Goal: Information Seeking & Learning: Learn about a topic

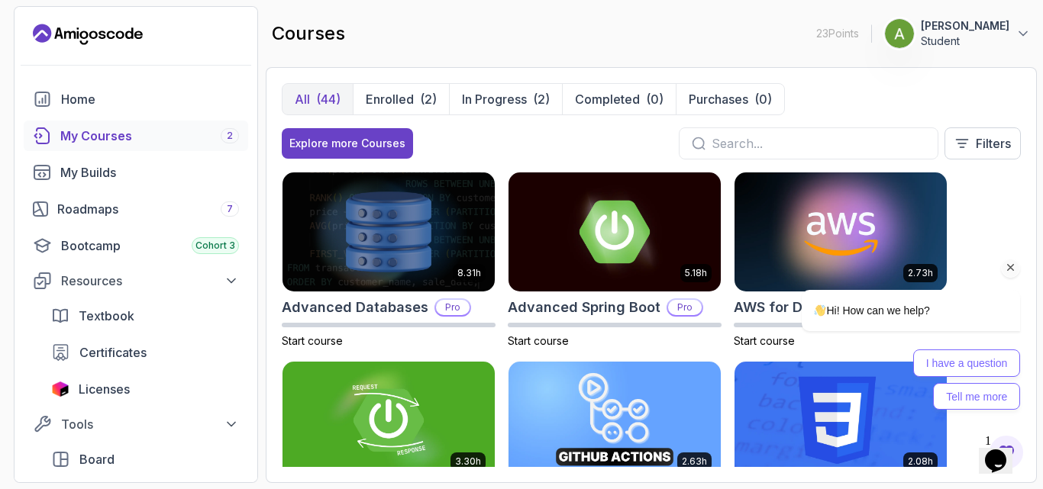
click at [845, 326] on div "Hi! How can we help?" at bounding box center [911, 311] width 218 height 42
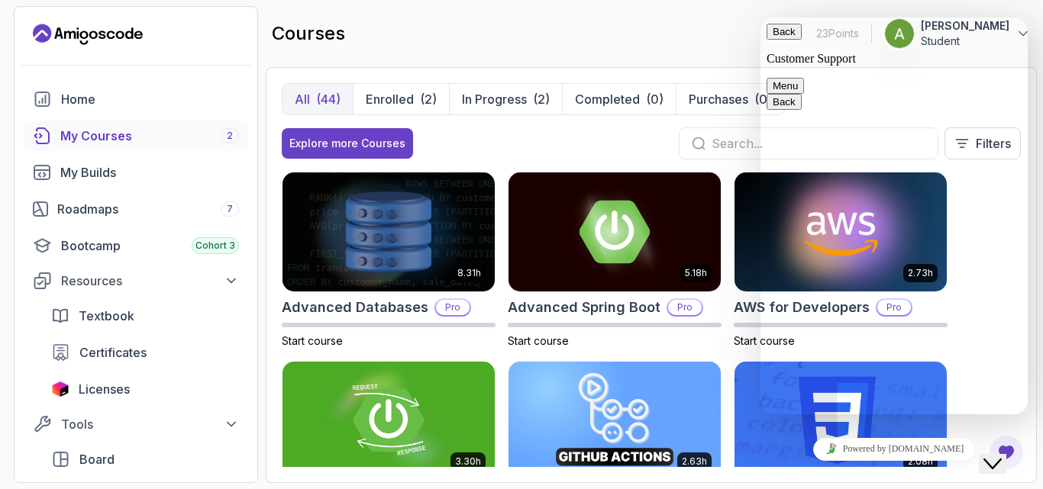
click at [731, 137] on input "text" at bounding box center [819, 143] width 214 height 18
click at [711, 139] on div at bounding box center [809, 144] width 260 height 32
click at [719, 334] on p "Start course" at bounding box center [615, 341] width 214 height 15
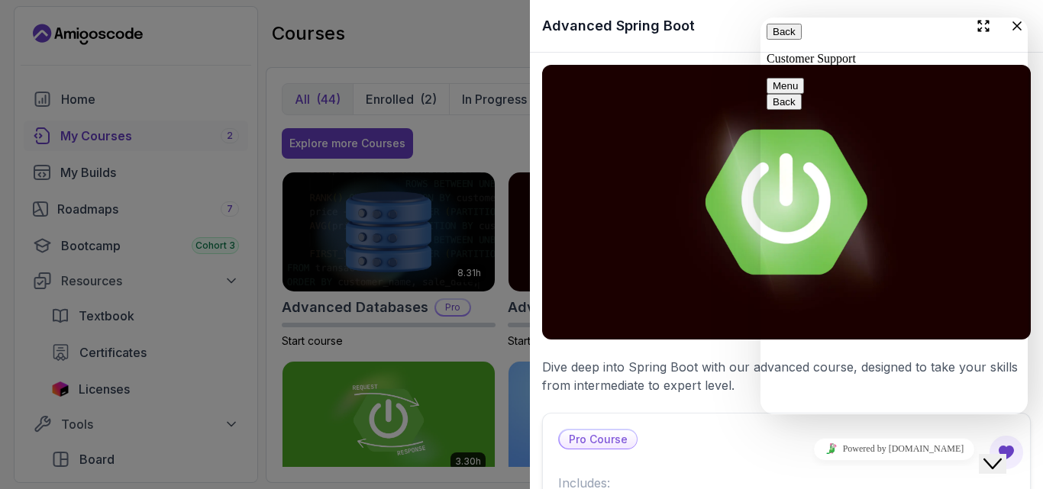
click at [804, 78] on button "Menu" at bounding box center [785, 86] width 37 height 16
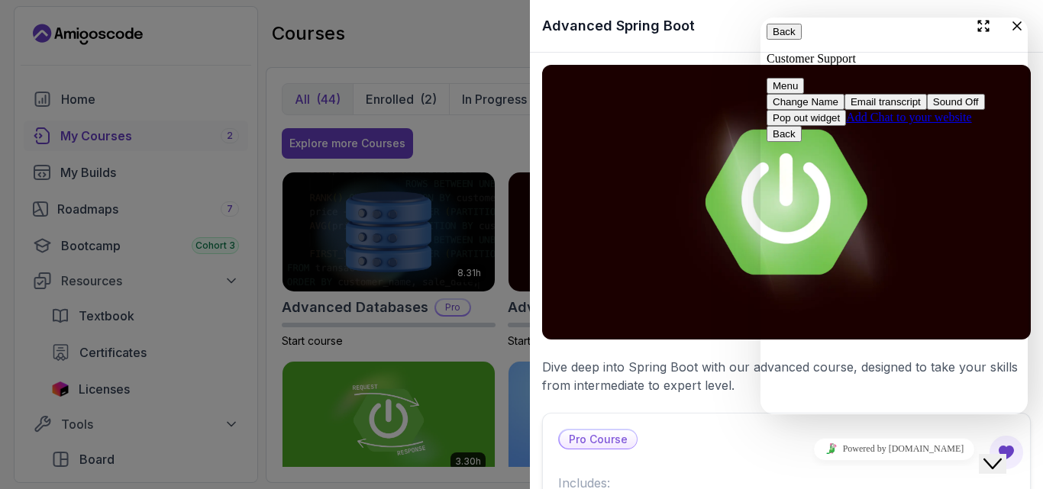
click at [428, 405] on div at bounding box center [521, 244] width 1043 height 489
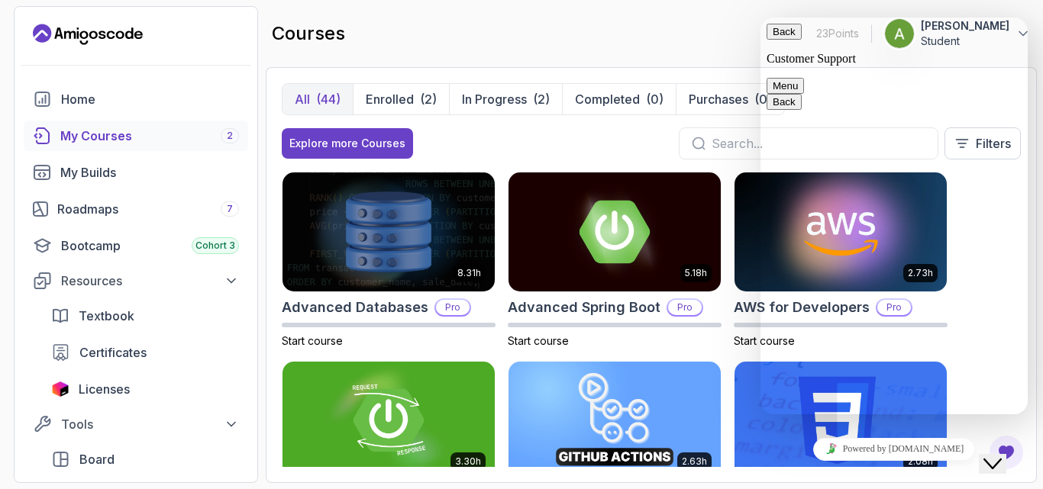
drag, startPoint x: 428, startPoint y: 405, endPoint x: 429, endPoint y: 512, distance: 107.7
click at [429, 489] on html "23 Points [PERSON_NAME] MSAKWA Student Home My Courses 2 My Builds Roadmaps 7 B…" at bounding box center [521, 244] width 1043 height 489
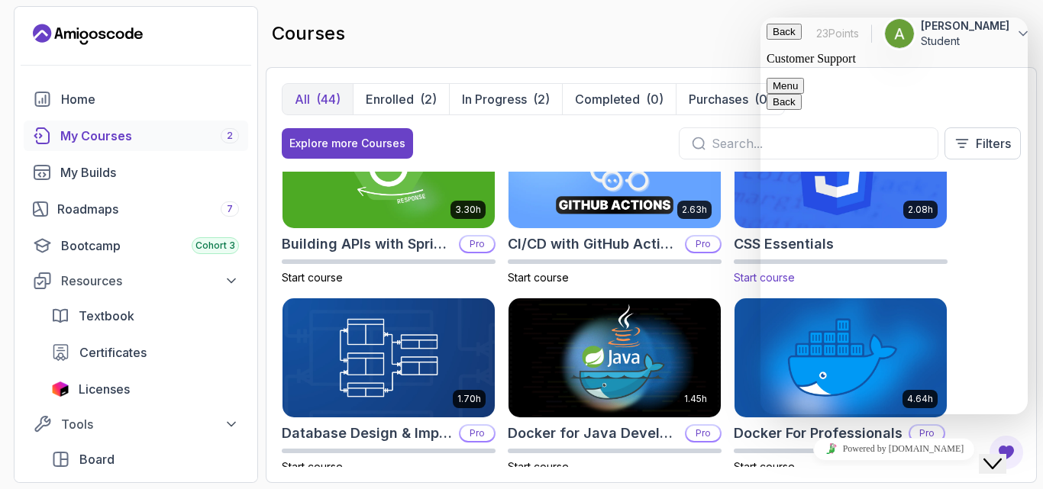
scroll to position [428, 0]
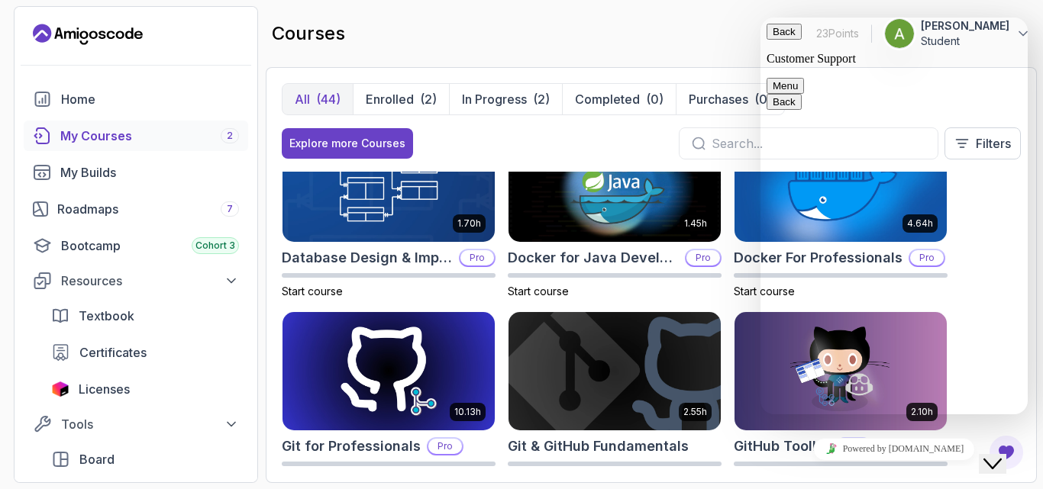
click at [626, 382] on img at bounding box center [614, 371] width 223 height 124
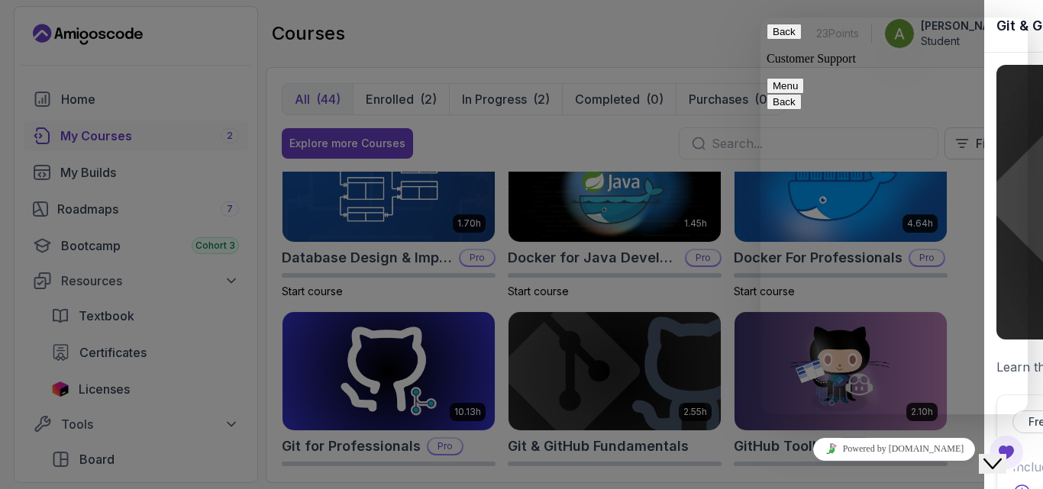
click at [626, 382] on div at bounding box center [521, 244] width 1043 height 489
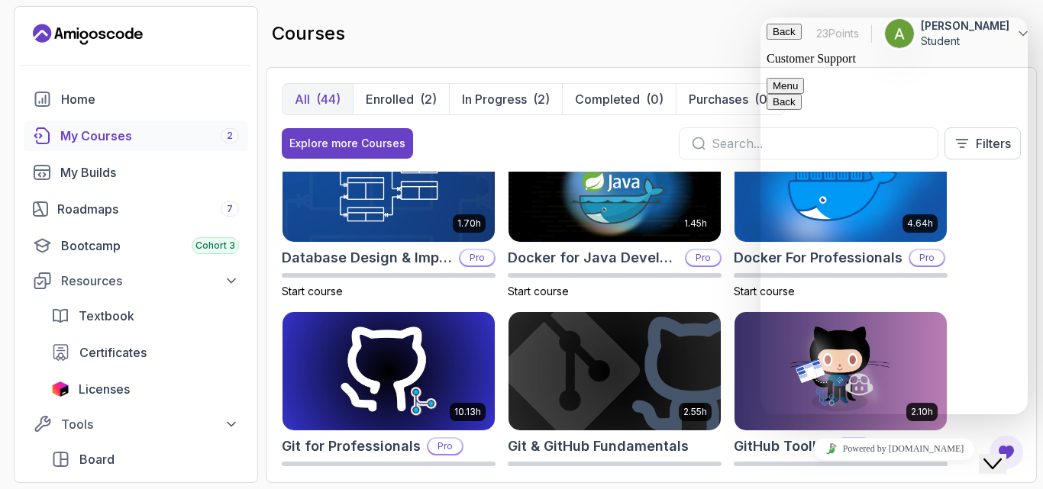
click at [541, 324] on img at bounding box center [614, 371] width 223 height 124
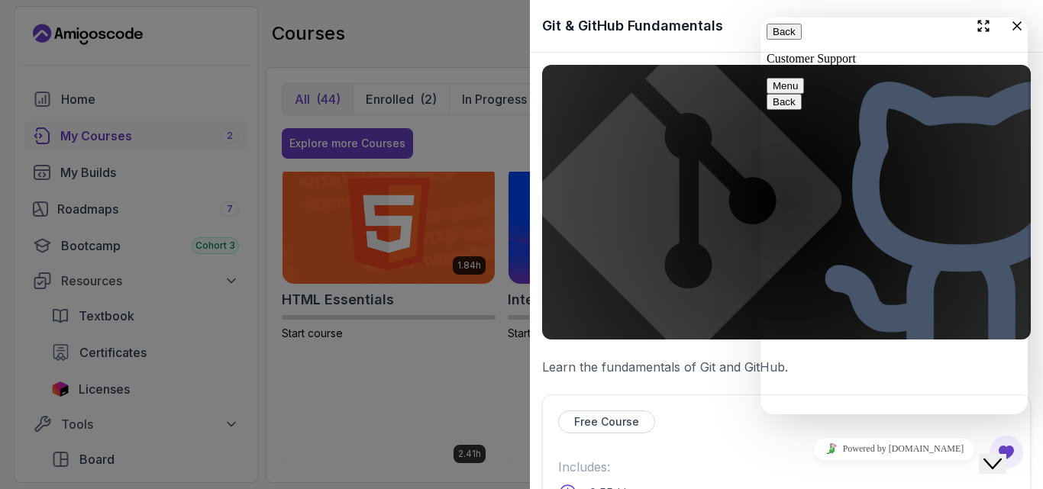
scroll to position [794, 0]
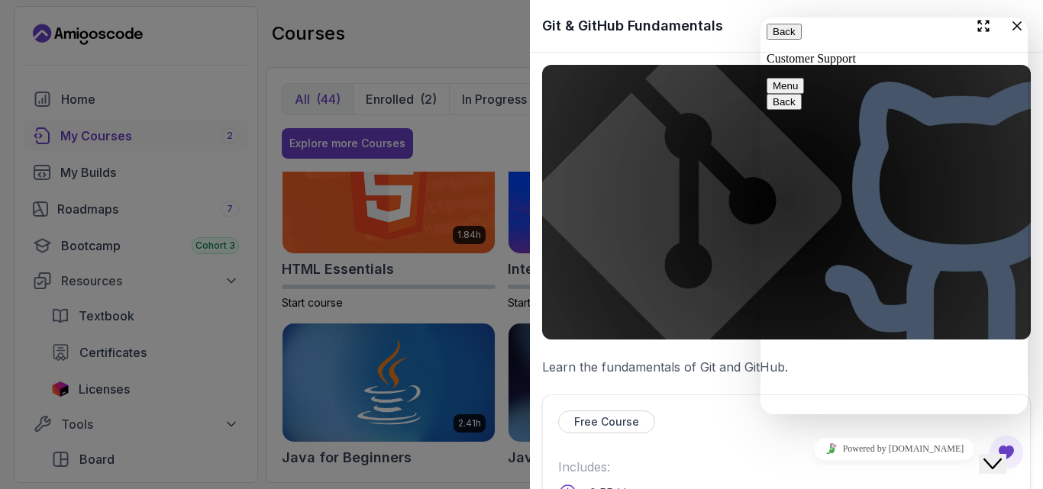
drag, startPoint x: 1024, startPoint y: 214, endPoint x: 1029, endPoint y: 310, distance: 96.3
click html "Back Customer Support Menu Back Rate this chat Insert emoji Customer Support Hi…"
click at [700, 314] on img at bounding box center [786, 202] width 489 height 275
click at [786, 40] on button "Back" at bounding box center [784, 32] width 35 height 16
click at [996, 459] on icon "Close Chat This icon closes the chat window." at bounding box center [992, 464] width 18 height 18
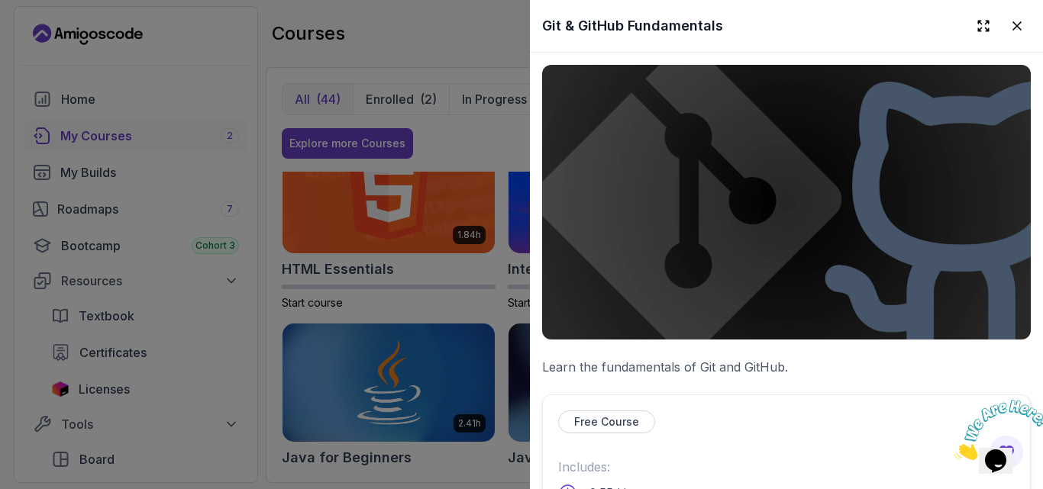
click at [954, 450] on icon "Close" at bounding box center [954, 456] width 0 height 13
click at [1003, 15] on button at bounding box center [1016, 25] width 27 height 27
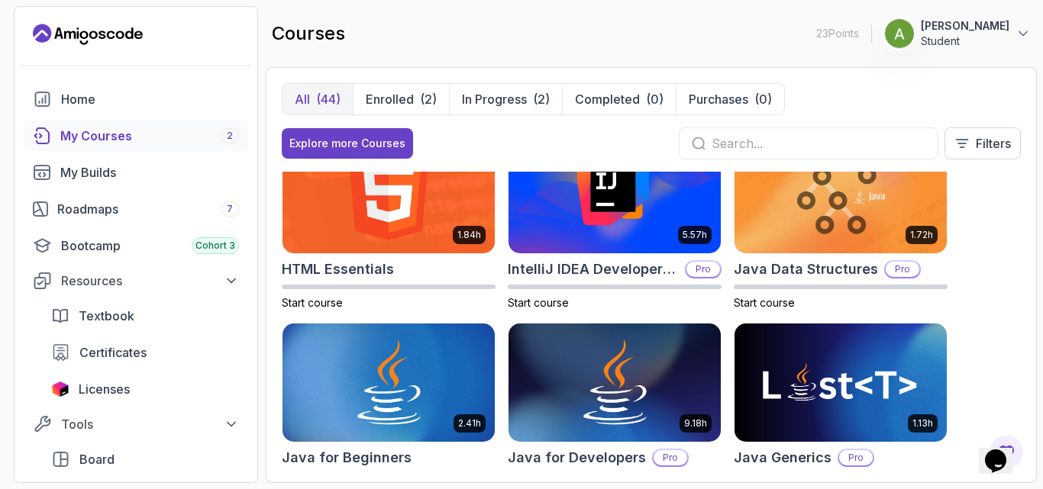
click at [870, 311] on div "8.31h Advanced Databases Pro Start course 5.18h Advanced Spring Boot Pro Start …" at bounding box center [651, 319] width 739 height 295
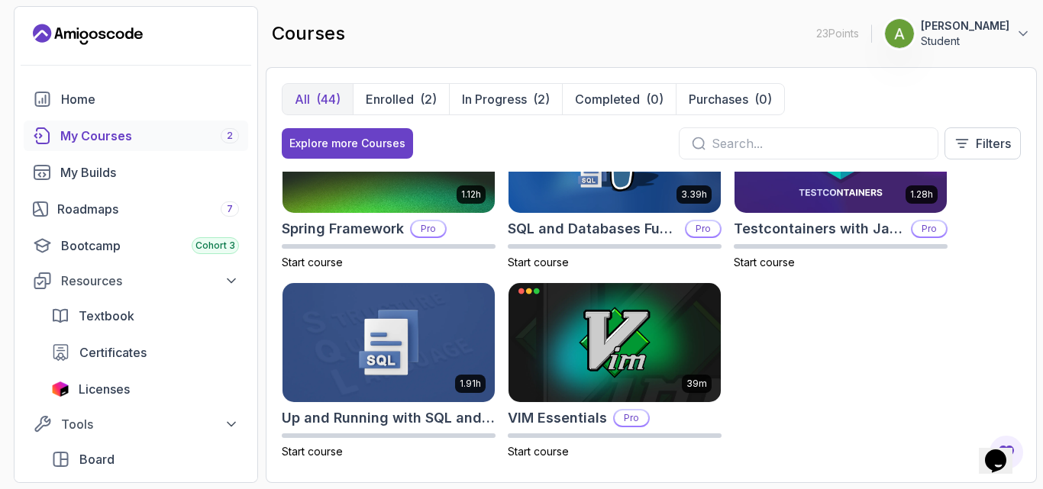
scroll to position [2545, 0]
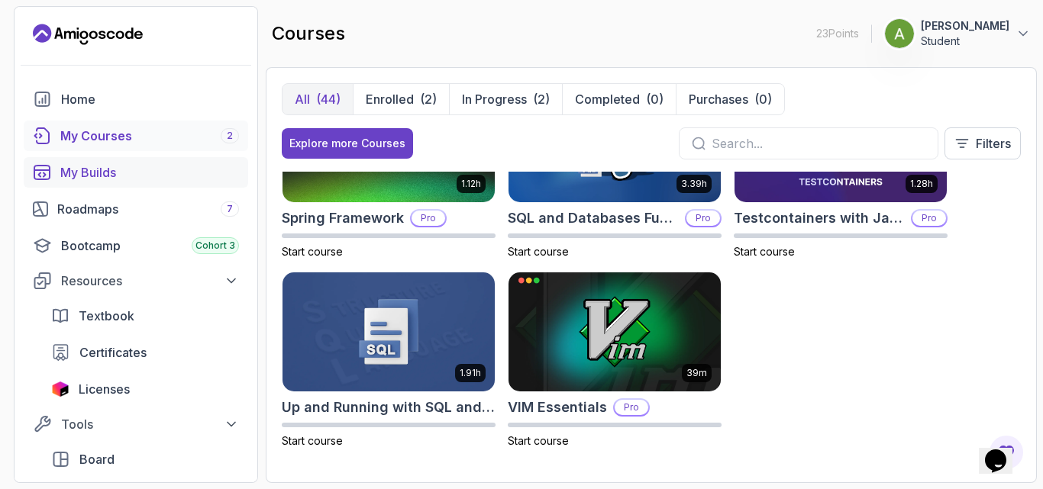
click at [92, 169] on div "My Builds" at bounding box center [149, 172] width 179 height 18
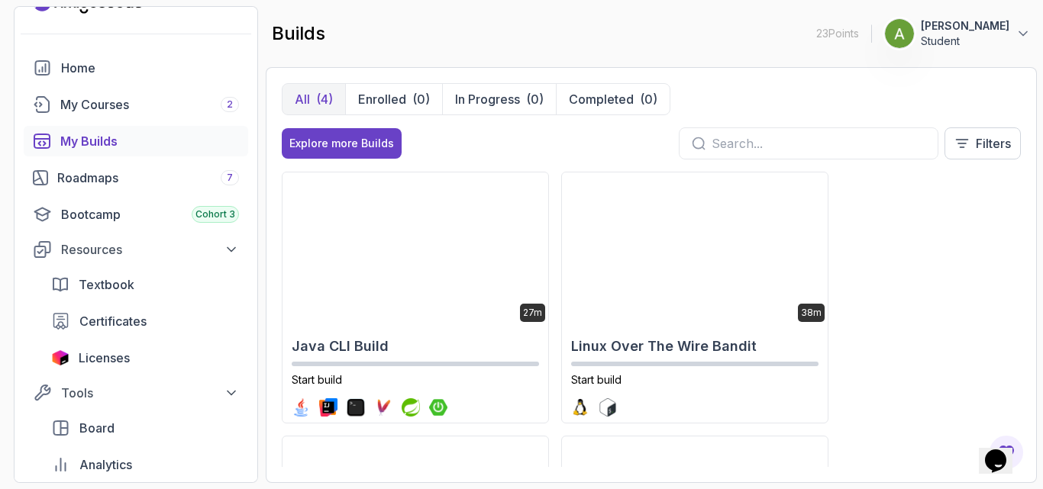
scroll to position [61, 0]
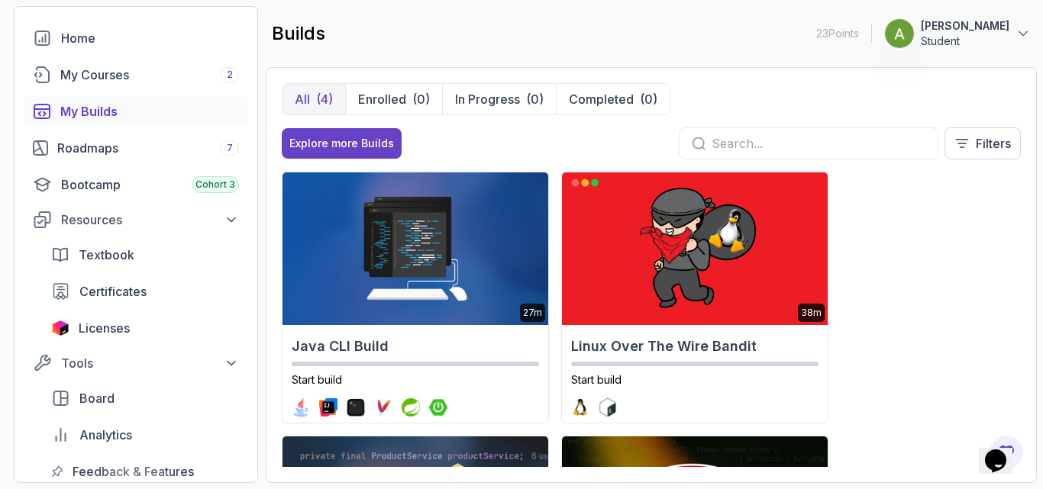
click at [953, 217] on div "27m Java CLI Build Start build 38m Linux Over The Wire Bandit Start build 2.1h …" at bounding box center [651, 319] width 739 height 295
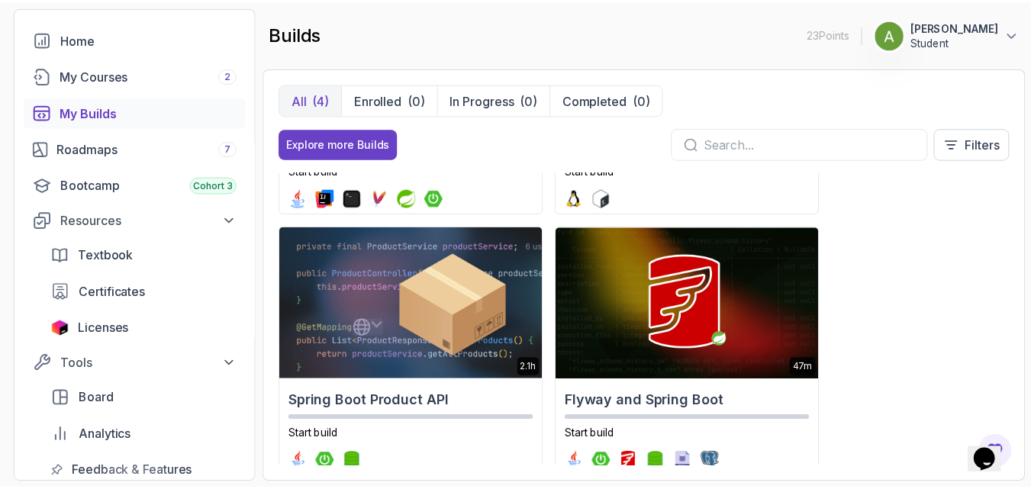
scroll to position [208, 0]
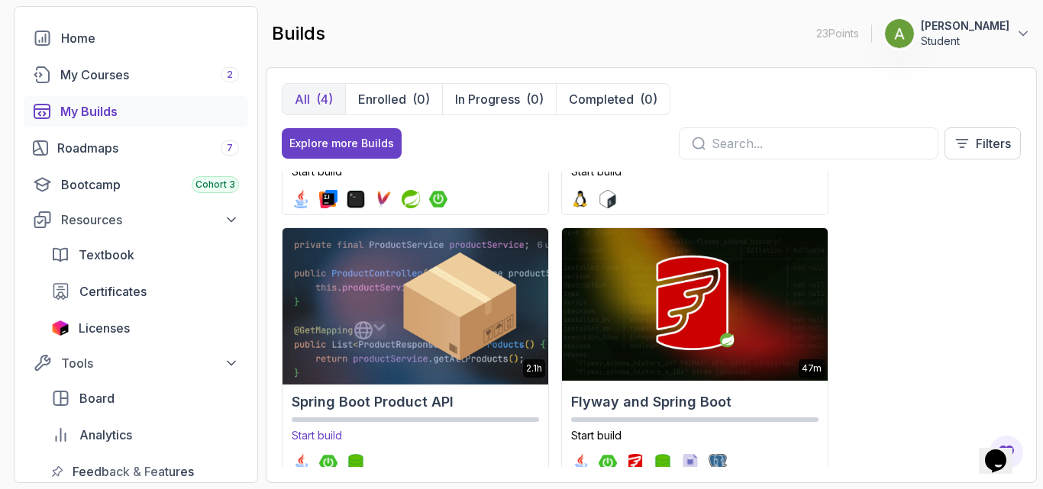
click at [473, 270] on img at bounding box center [415, 304] width 279 height 160
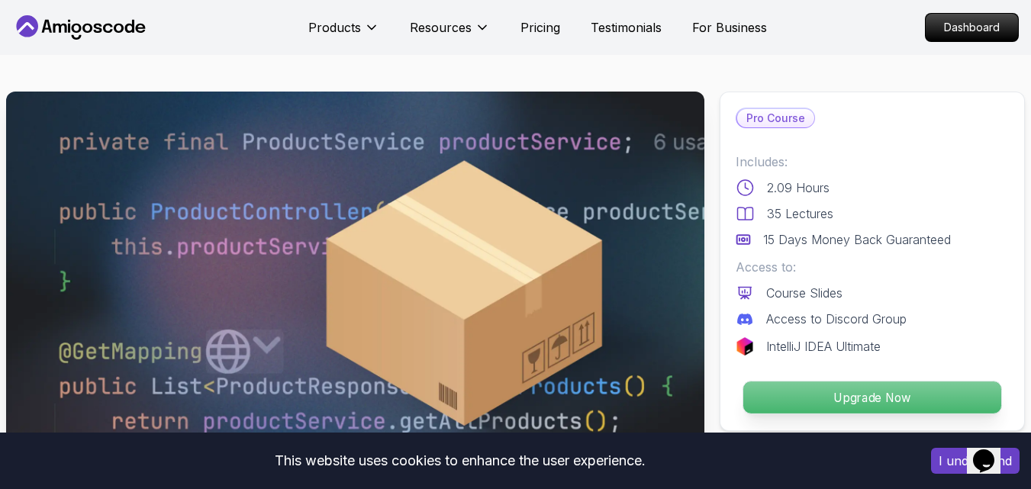
click at [838, 392] on p "Upgrade Now" at bounding box center [873, 398] width 258 height 32
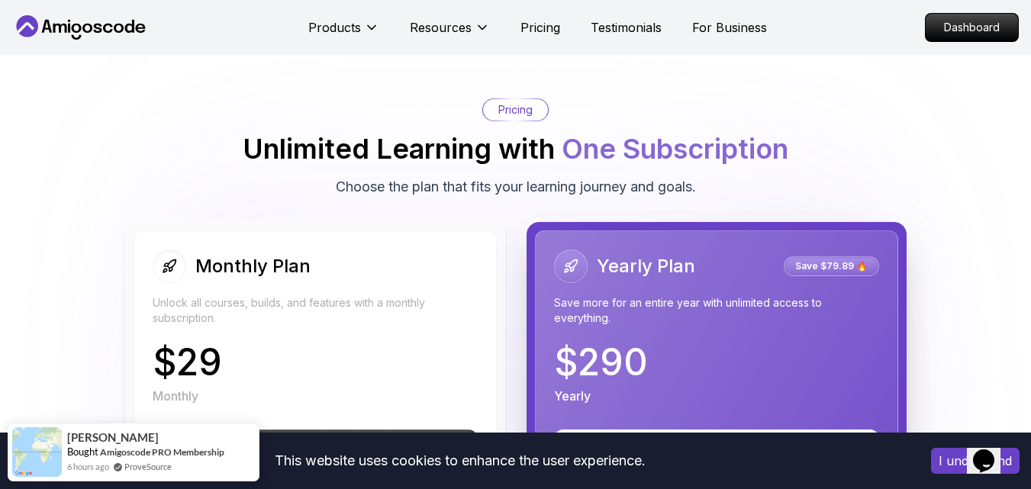
scroll to position [2635, 0]
click at [705, 126] on body "This website uses cookies to enhance the user experience. I understand Products…" at bounding box center [515, 471] width 1031 height 6212
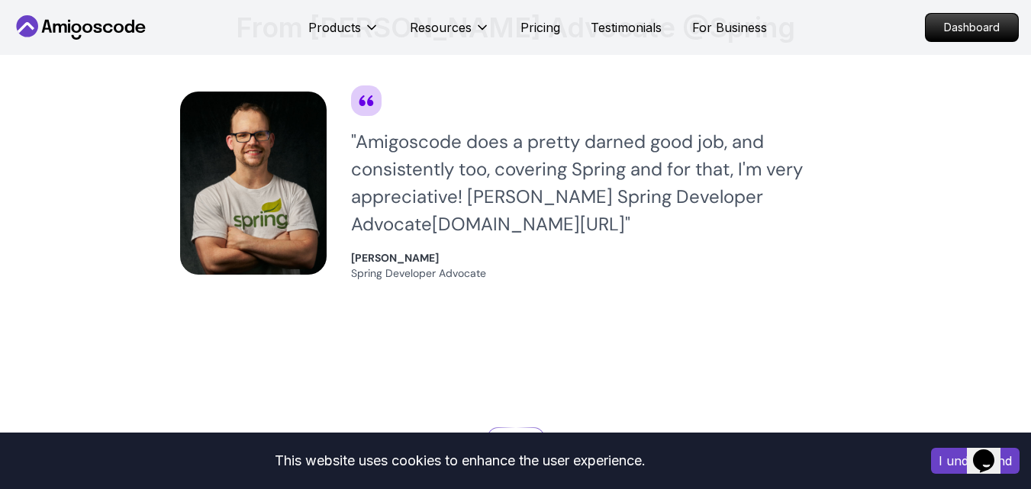
scroll to position [3643, 0]
